Goal: Information Seeking & Learning: Learn about a topic

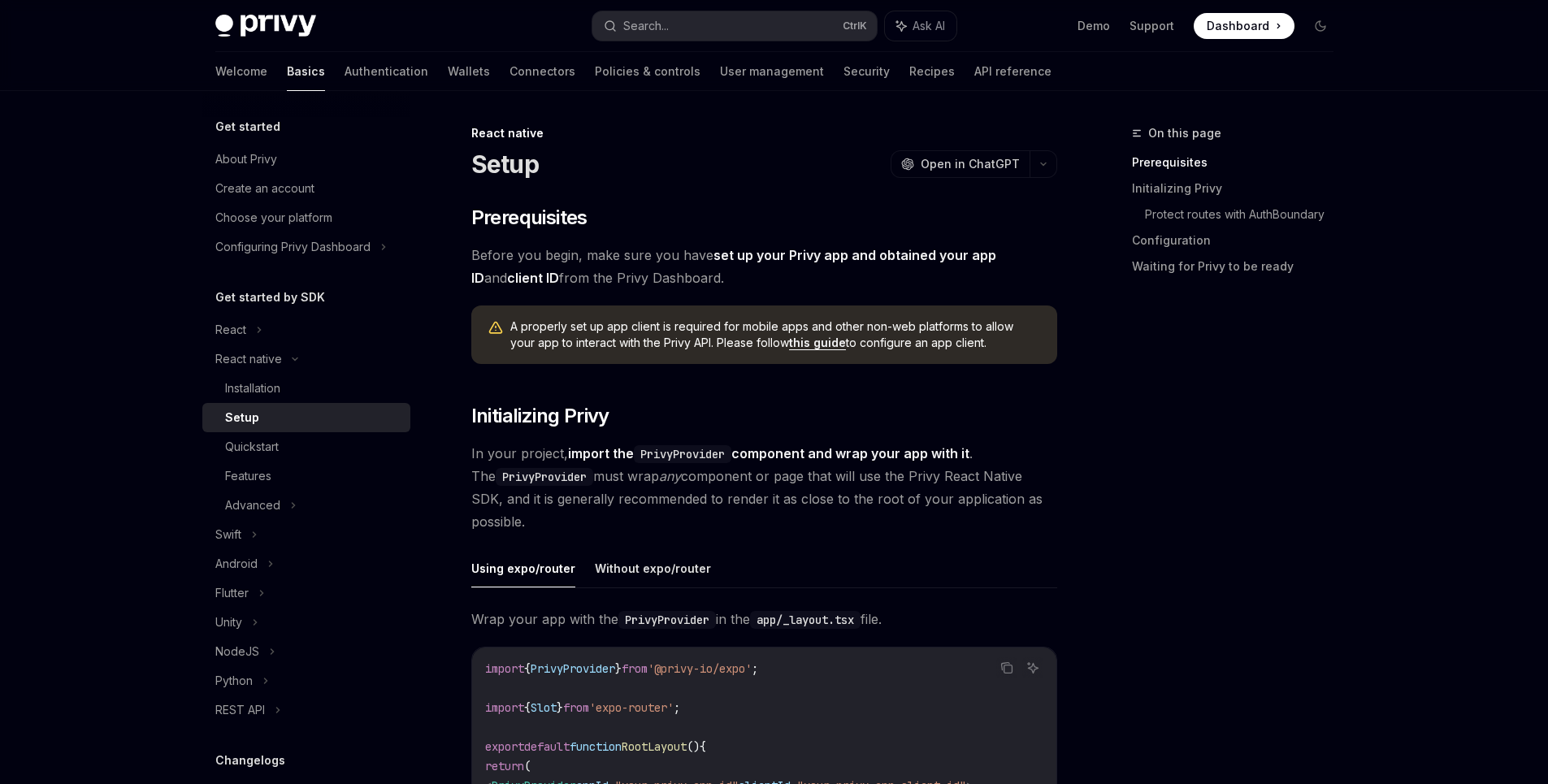
click at [538, 260] on span "Before you begin, make sure you have set up your Privy app and obtained your ap…" at bounding box center [764, 266] width 586 height 45
click at [291, 156] on div "About Privy" at bounding box center [308, 159] width 185 height 20
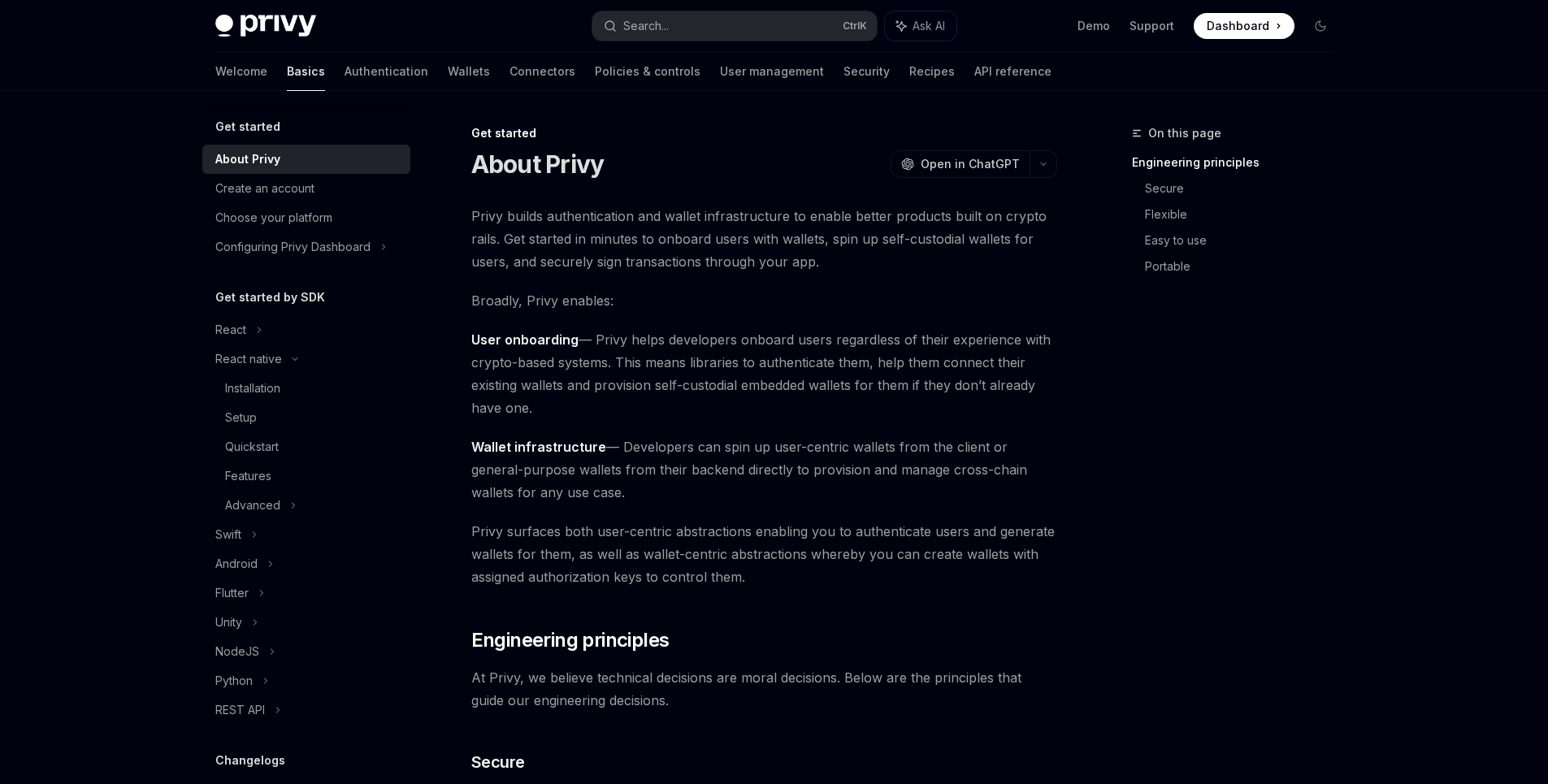
click at [621, 224] on span "Privy builds authentication and wallet infrastructure to enable better products…" at bounding box center [764, 239] width 586 height 69
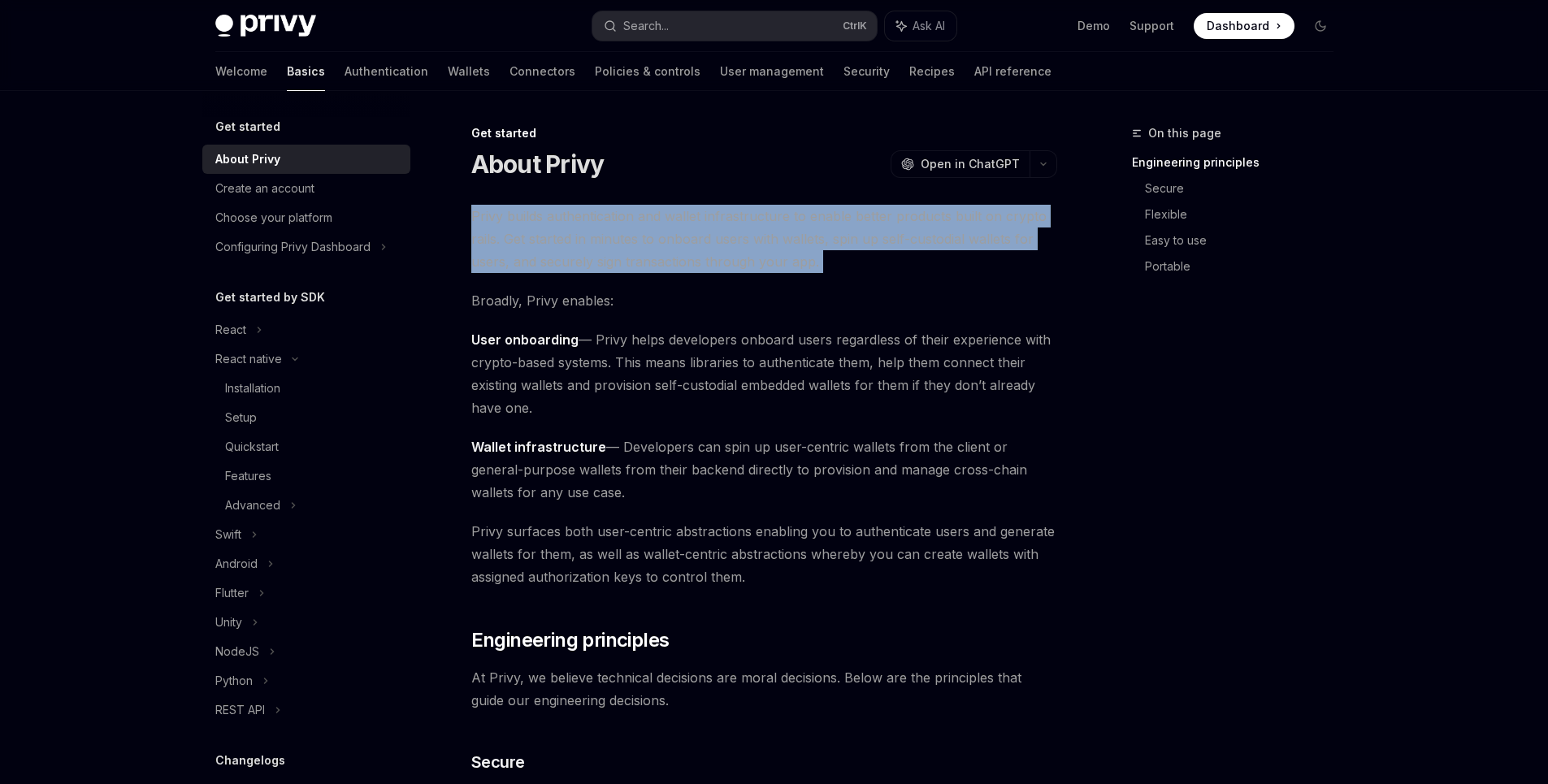
click at [621, 224] on span "Privy builds authentication and wallet infrastructure to enable better products…" at bounding box center [764, 239] width 586 height 69
drag, startPoint x: 621, startPoint y: 224, endPoint x: 717, endPoint y: 215, distance: 96.4
click at [717, 215] on span "Privy builds authentication and wallet infrastructure to enable better products…" at bounding box center [764, 239] width 586 height 69
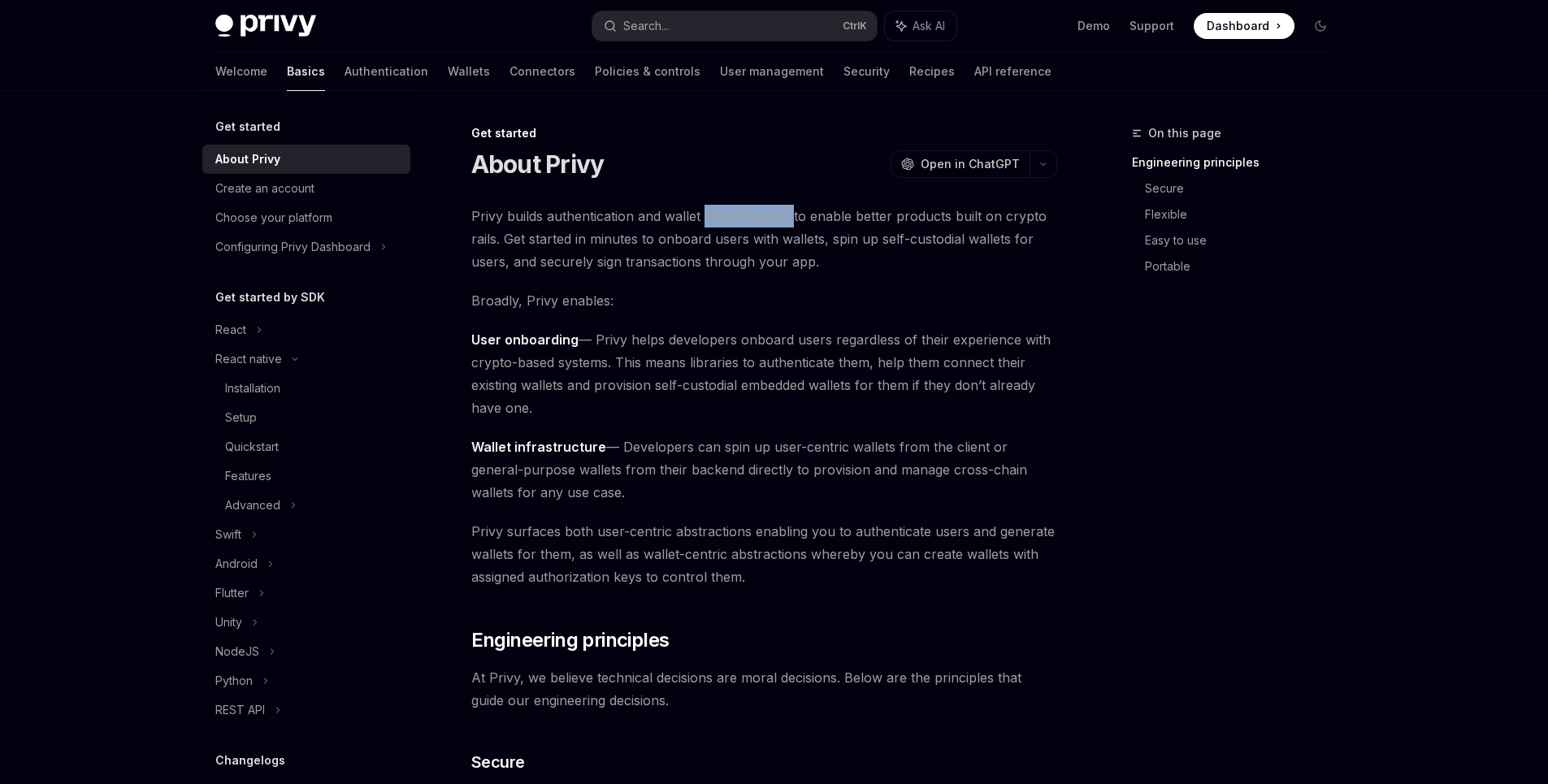
click at [717, 215] on span "Privy builds authentication and wallet infrastructure to enable better products…" at bounding box center [764, 239] width 586 height 69
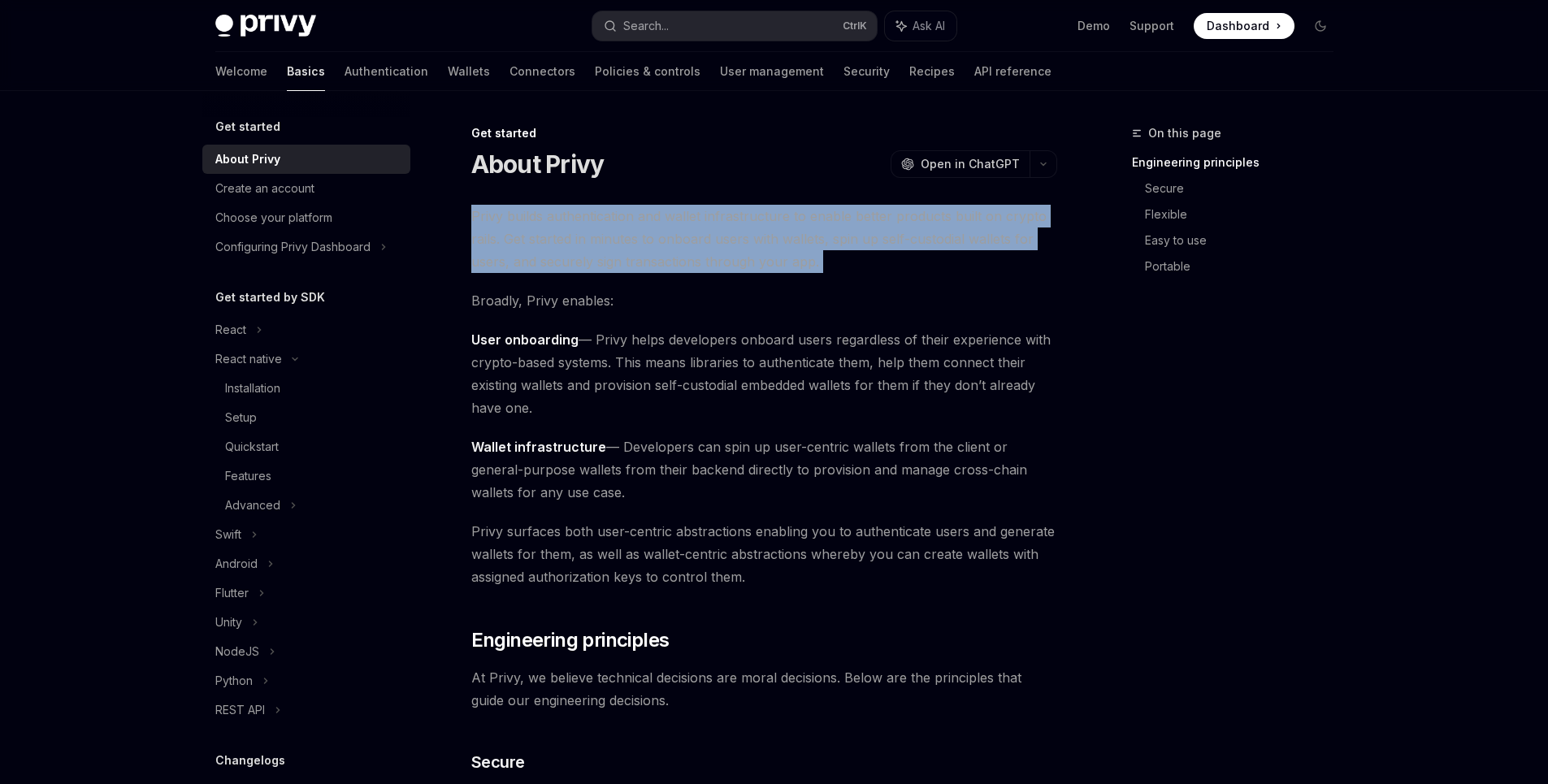
click at [717, 218] on span "Privy builds authentication and wallet infrastructure to enable better products…" at bounding box center [764, 239] width 586 height 69
click at [312, 33] on img at bounding box center [266, 26] width 101 height 23
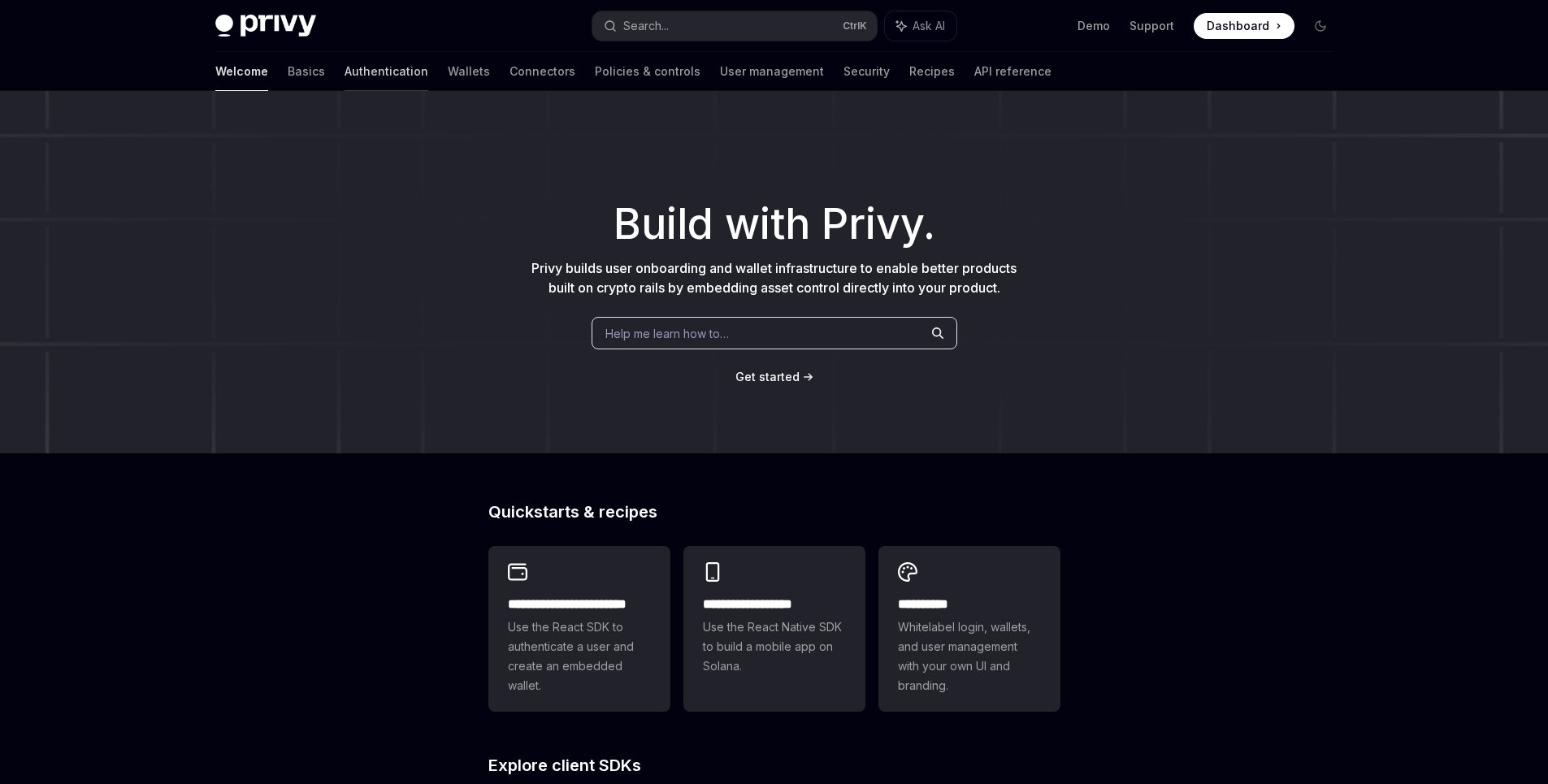
click at [345, 63] on link "Authentication" at bounding box center [386, 71] width 83 height 39
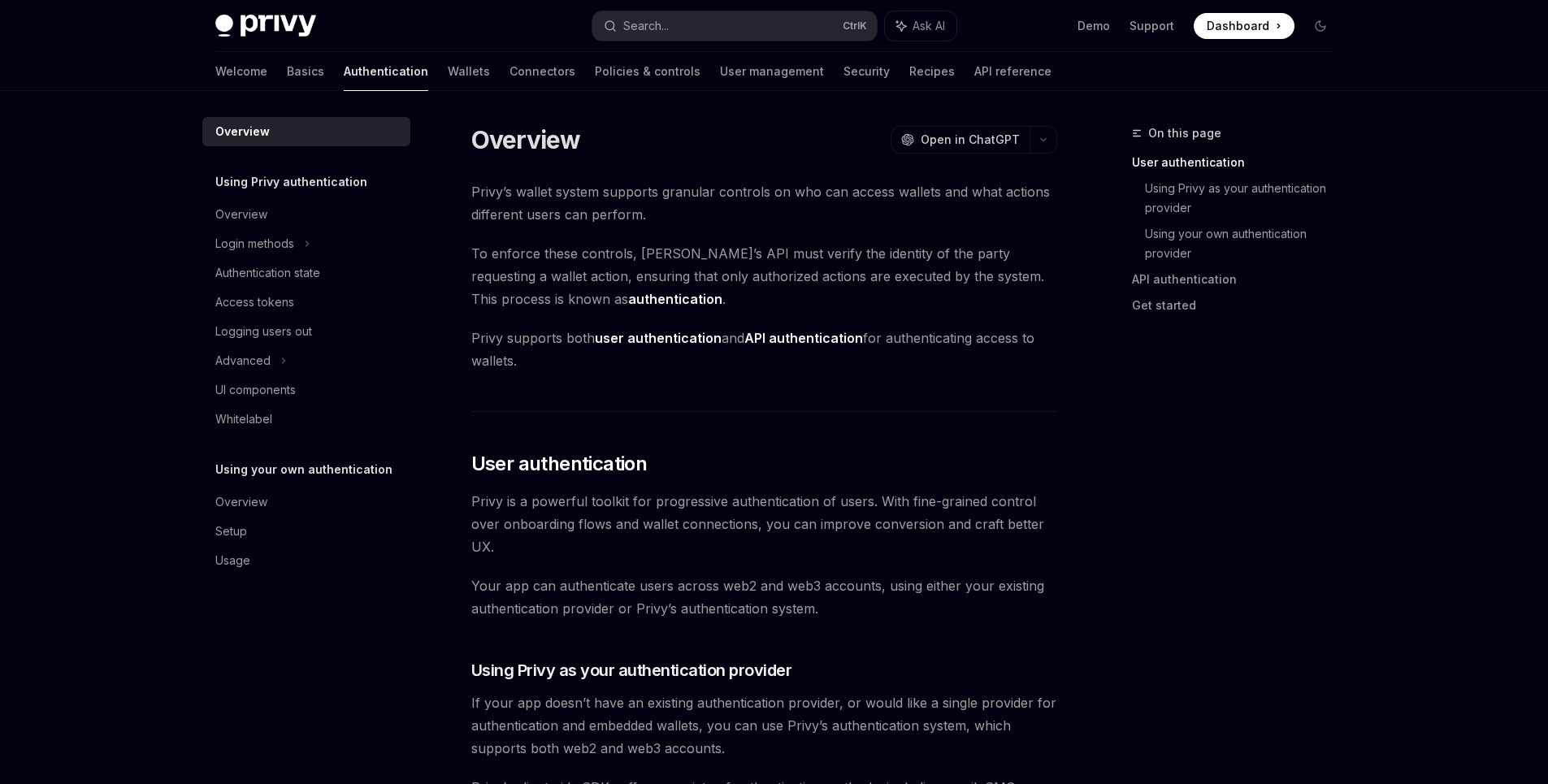
drag, startPoint x: 451, startPoint y: 136, endPoint x: 1044, endPoint y: 411, distance: 653.7
click at [1044, 411] on hr at bounding box center [764, 411] width 586 height 1
drag, startPoint x: 220, startPoint y: 40, endPoint x: 238, endPoint y: 29, distance: 21.1
click at [220, 40] on div "Privy Docs home page Search... Ctrl K Ask AI Demo Support Dashboard Dashboard S…" at bounding box center [774, 26] width 1118 height 52
click at [246, 21] on img at bounding box center [266, 26] width 101 height 23
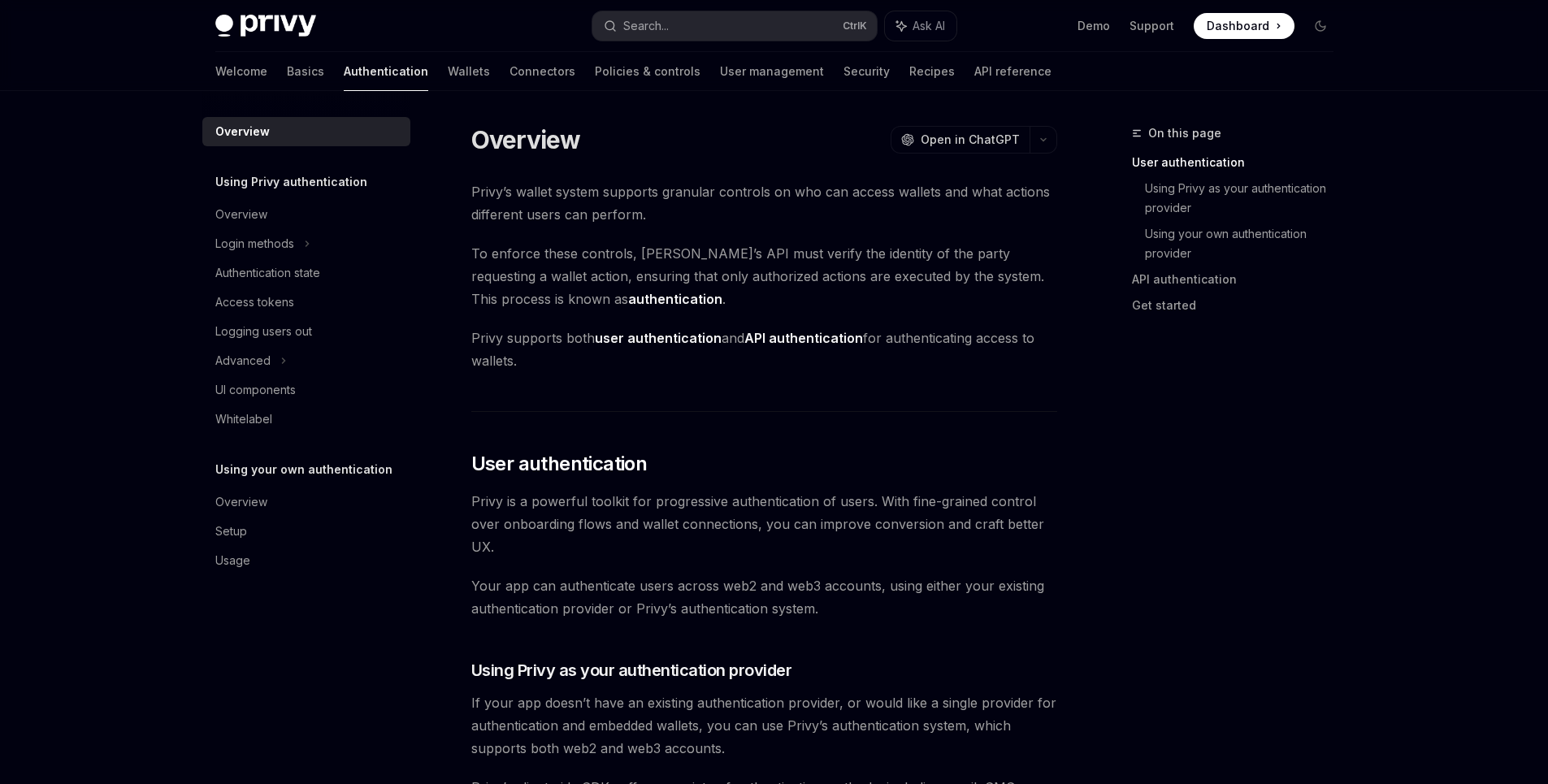
type textarea "*"
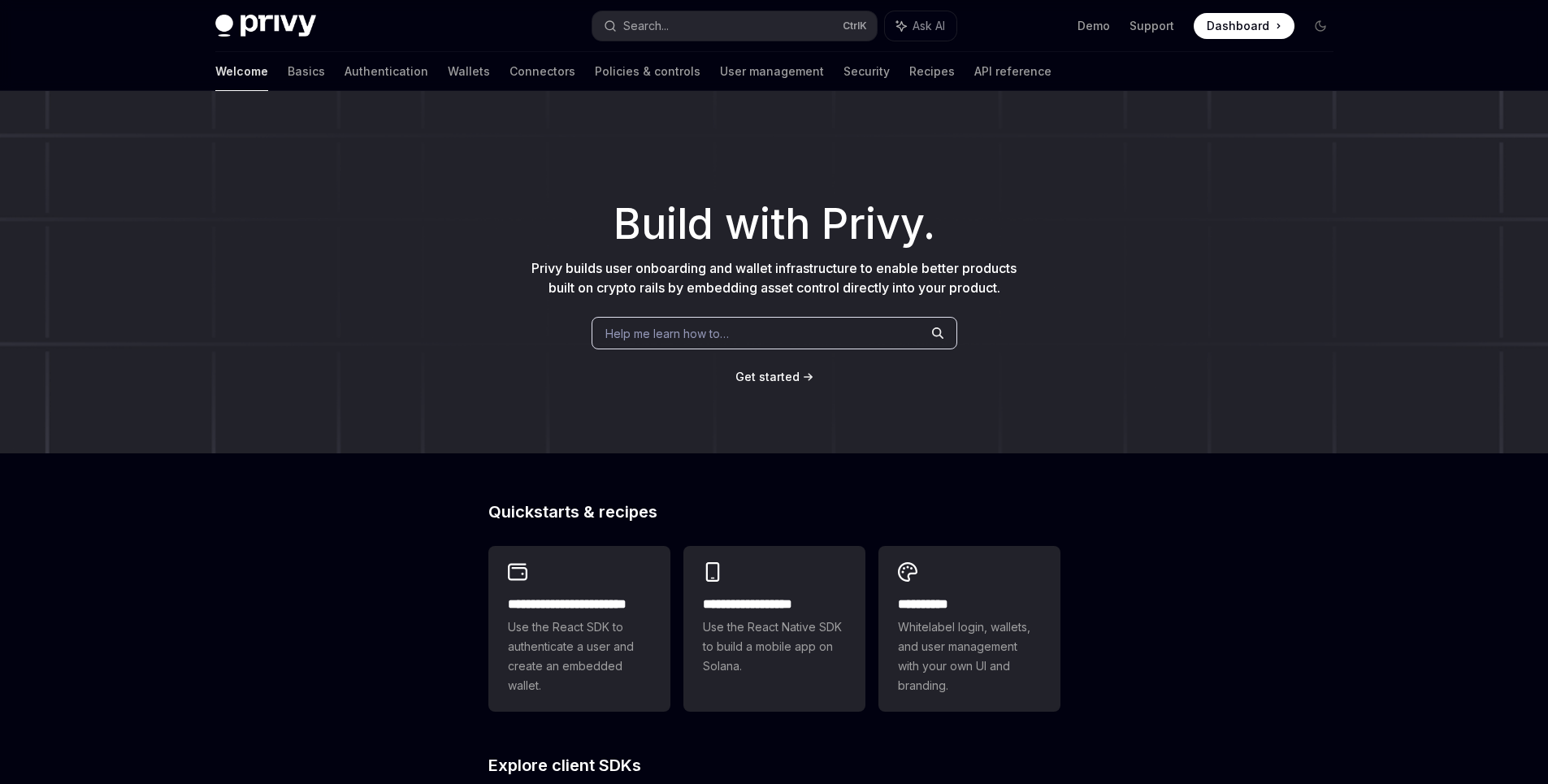
click at [598, 254] on div "​ Build with Privy. Privy builds user onboarding and wallet infrastructure to e…" at bounding box center [774, 272] width 1548 height 363
click at [598, 255] on div "​ Build with Privy. Privy builds user onboarding and wallet infrastructure to e…" at bounding box center [774, 272] width 1548 height 363
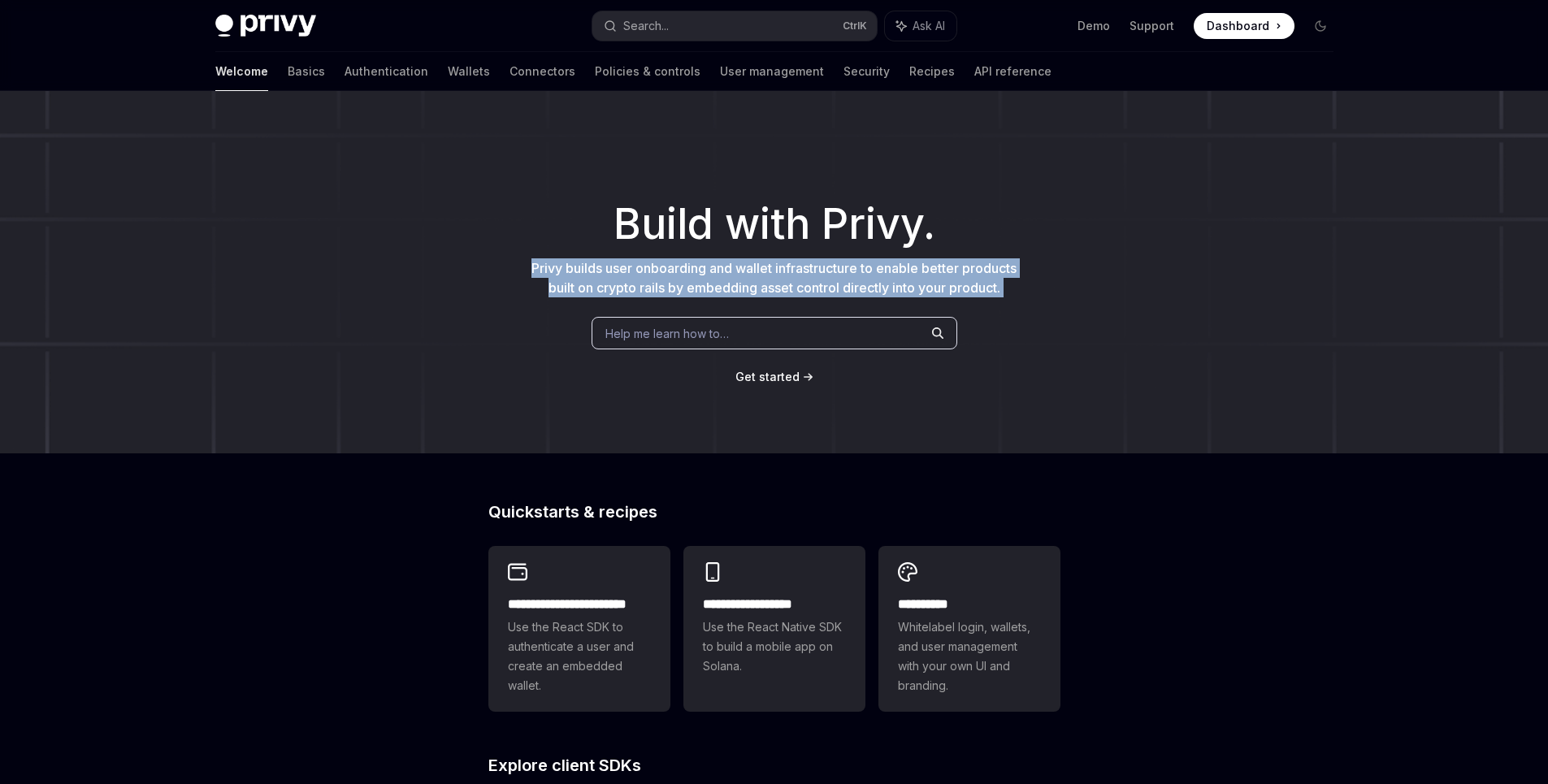
click at [598, 255] on div "​ Build with Privy. Privy builds user onboarding and wallet infrastructure to e…" at bounding box center [774, 272] width 1548 height 363
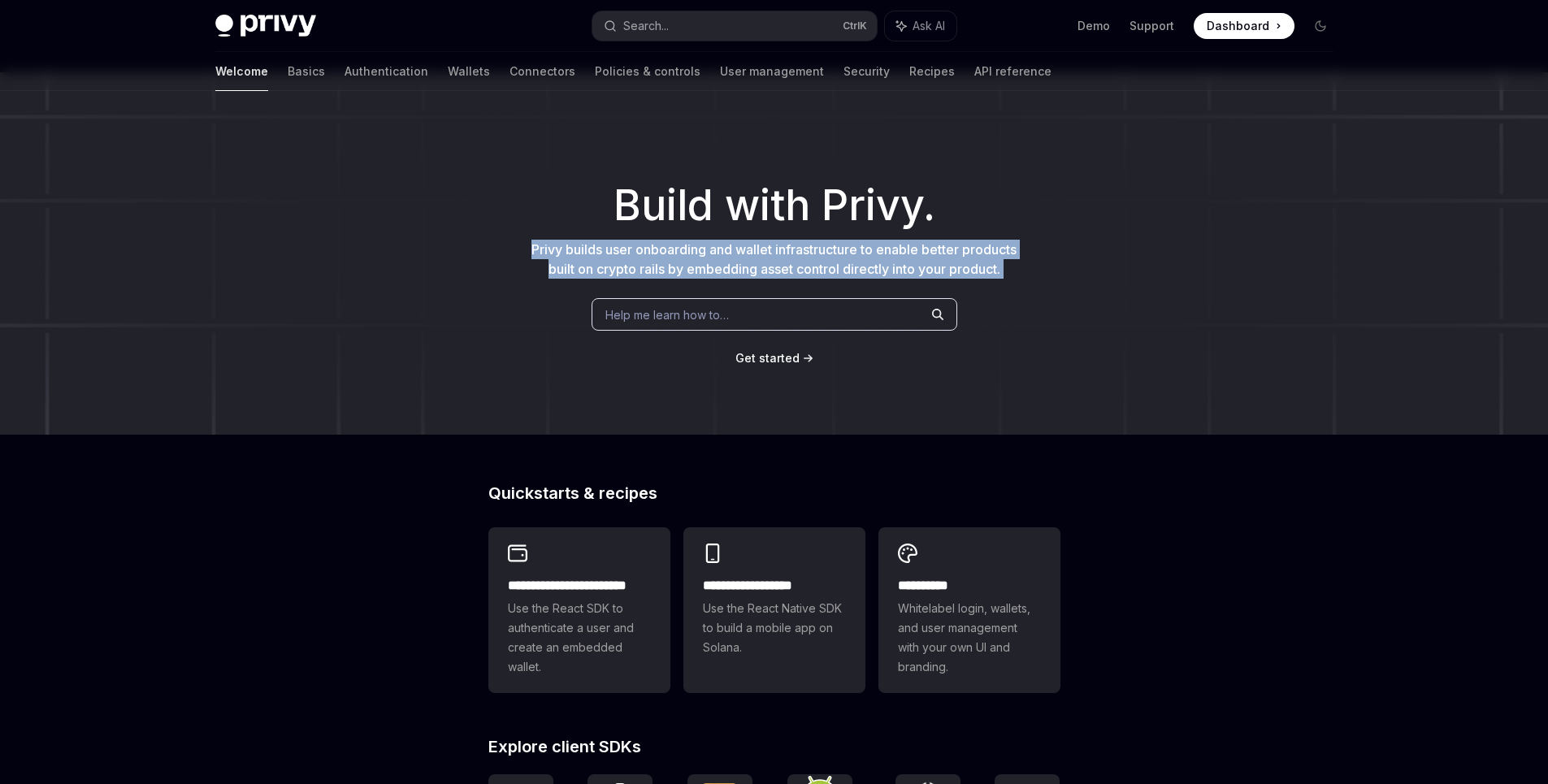
scroll to position [500, 0]
